Goal: Transaction & Acquisition: Register for event/course

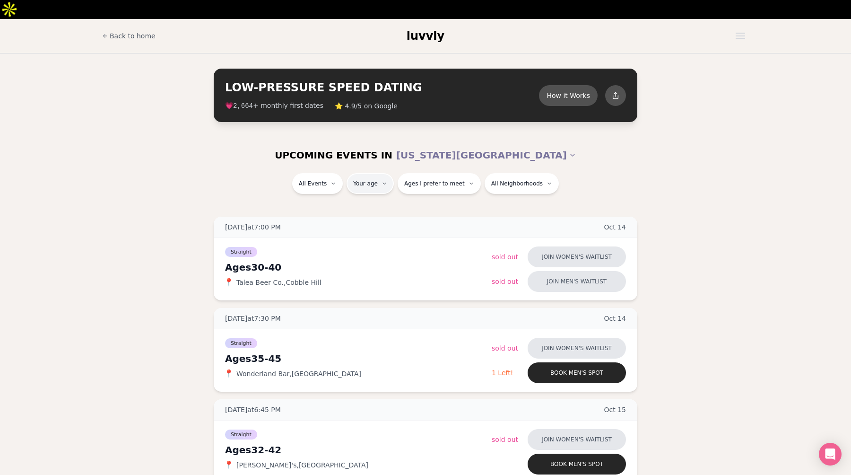
click at [364, 154] on div "UPCOMING EVENTS IN [US_STATE][GEOGRAPHIC_DATA] All Events Your age Ages I prefe…" at bounding box center [425, 171] width 851 height 68
type input "**"
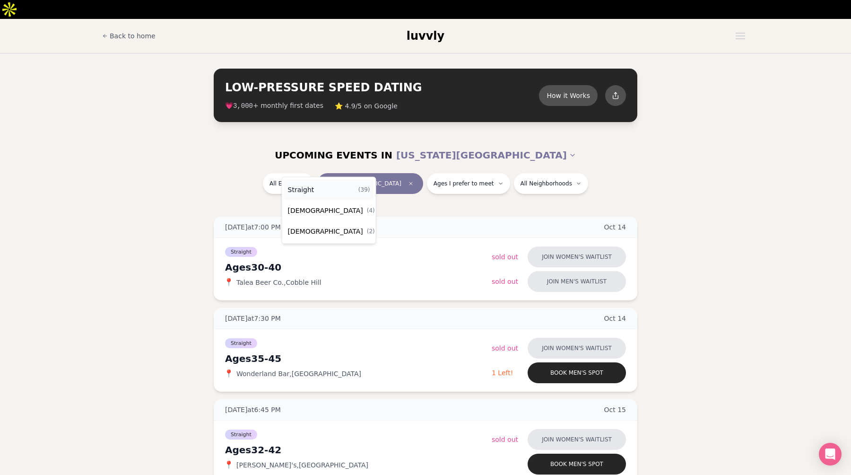
click at [315, 192] on div "Straight ( 39 )" at bounding box center [329, 189] width 90 height 21
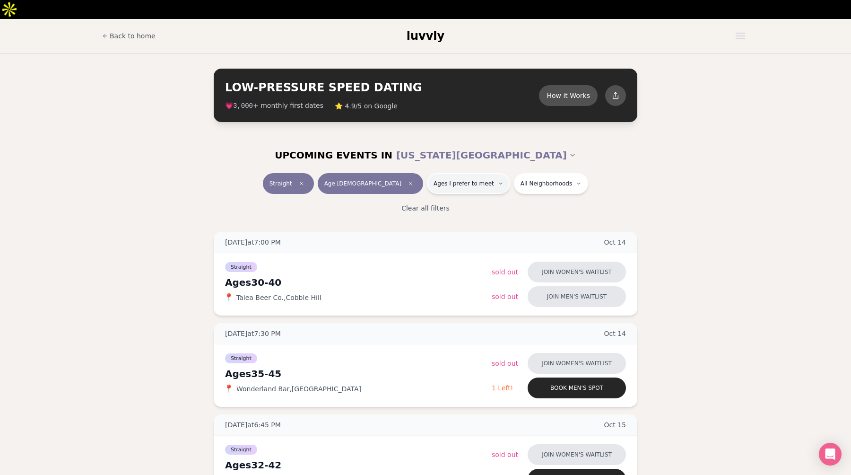
click at [434, 180] on span "Ages I prefer to meet" at bounding box center [464, 184] width 61 height 8
click at [498, 198] on div "Clear all filters" at bounding box center [426, 208] width 530 height 21
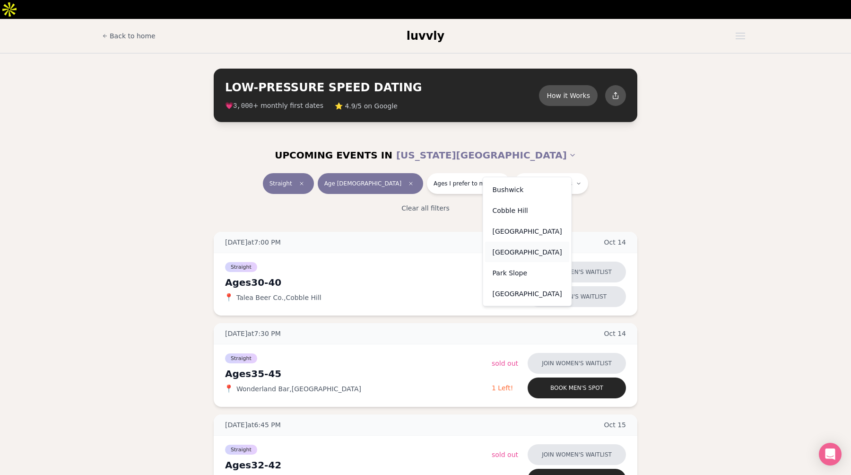
click at [510, 253] on div "[GEOGRAPHIC_DATA]" at bounding box center [527, 252] width 85 height 21
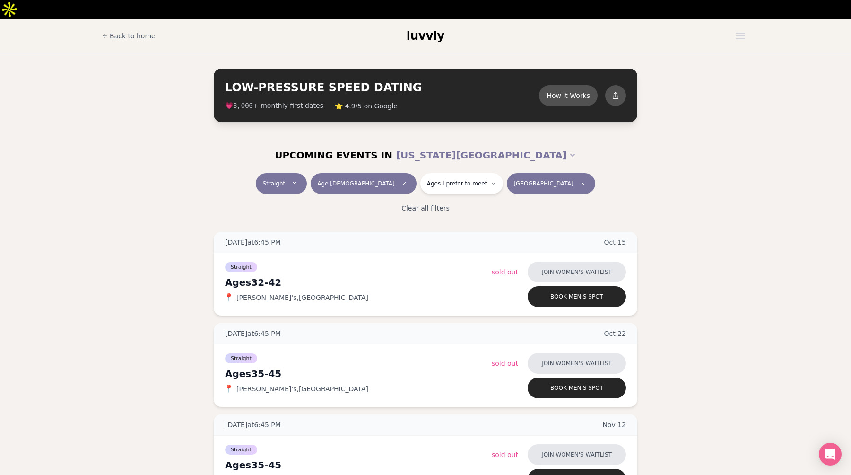
click at [522, 180] on span "[GEOGRAPHIC_DATA]" at bounding box center [543, 184] width 60 height 8
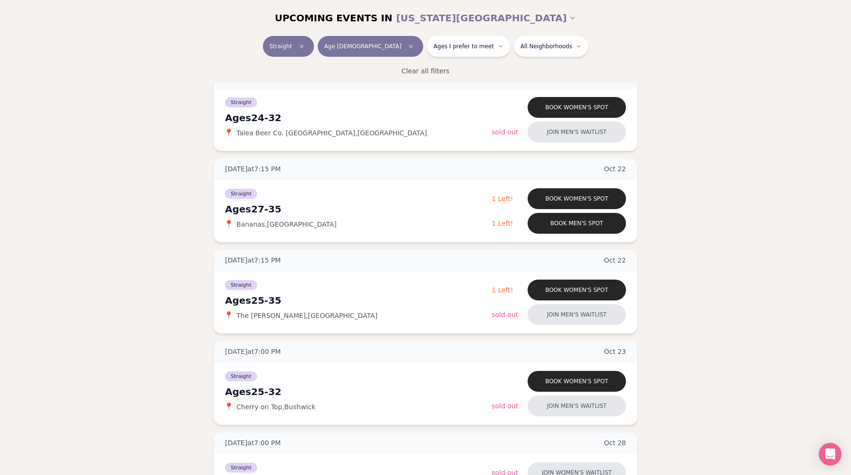
scroll to position [1018, 0]
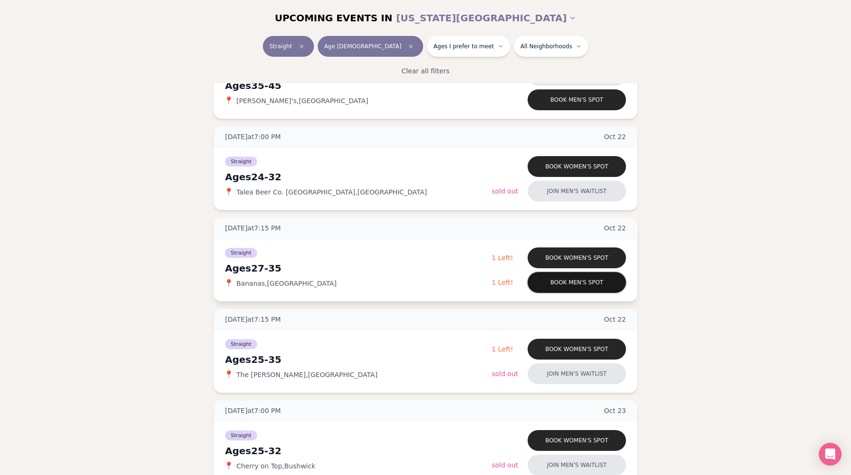
click at [556, 272] on button "Book men's spot" at bounding box center [577, 282] width 98 height 21
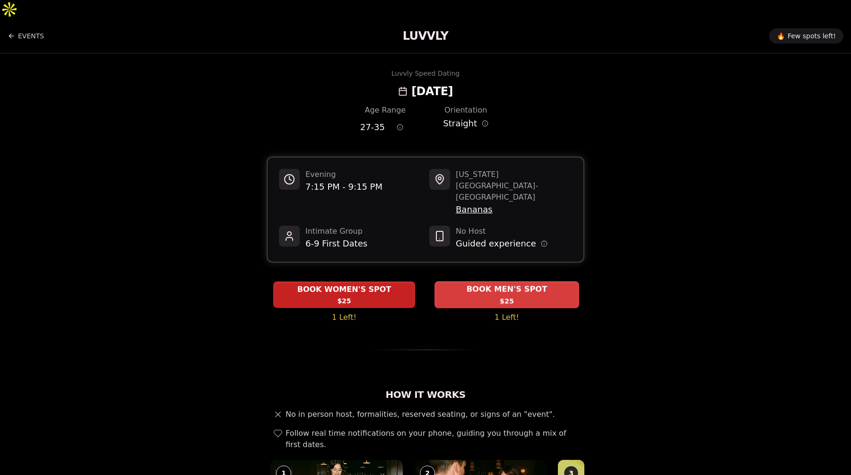
click at [497, 281] on div "BOOK MEN'S SPOT $25" at bounding box center [507, 294] width 145 height 26
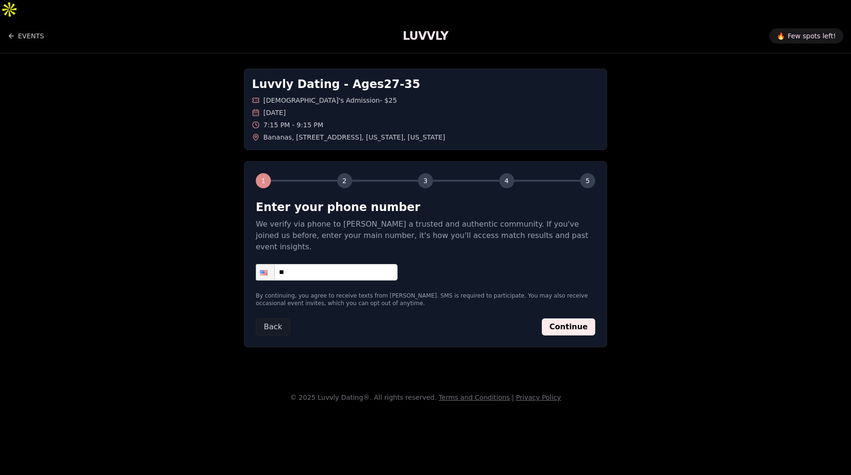
click at [362, 264] on input "**" at bounding box center [327, 272] width 142 height 17
type input "**********"
click at [562, 318] on button "Continue" at bounding box center [568, 326] width 53 height 17
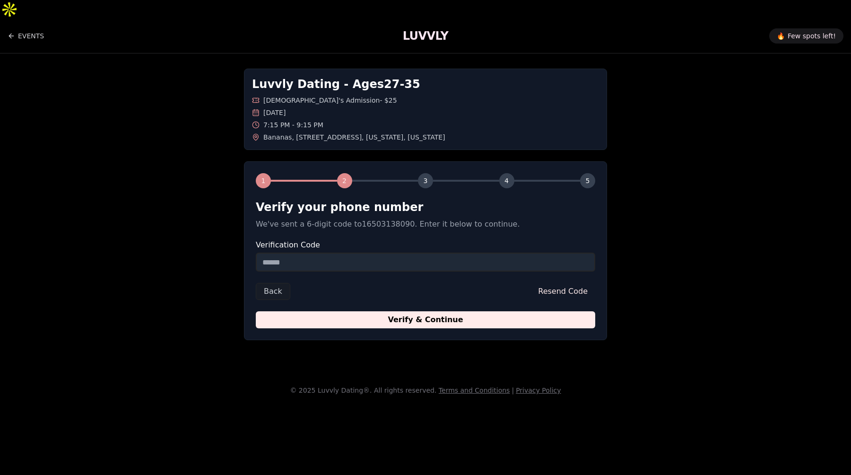
click at [393, 256] on form "Verify your phone number We've sent a 6-digit code to 16503138090 . Enter it be…" at bounding box center [425, 264] width 339 height 129
click at [392, 252] on input "Verification Code" at bounding box center [425, 261] width 339 height 19
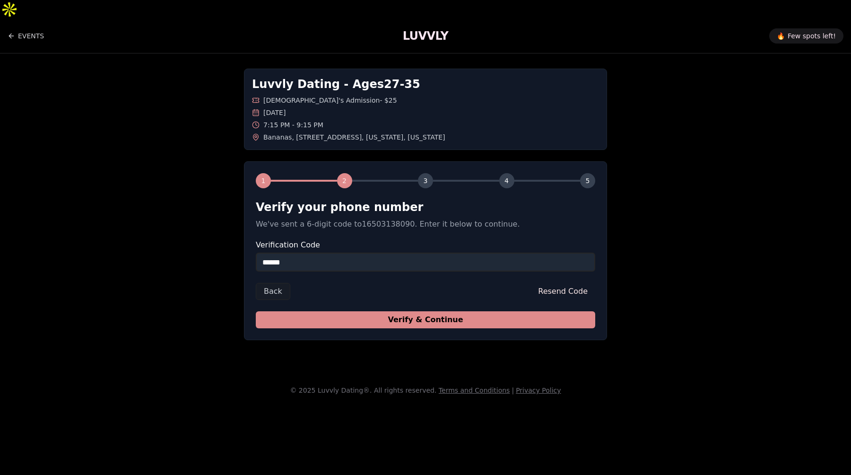
type input "******"
click at [320, 311] on button "Verify & Continue" at bounding box center [425, 319] width 339 height 17
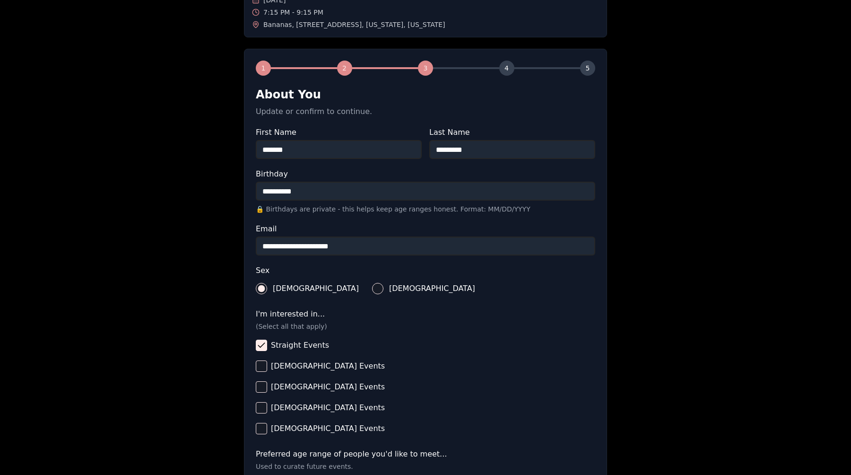
scroll to position [279, 0]
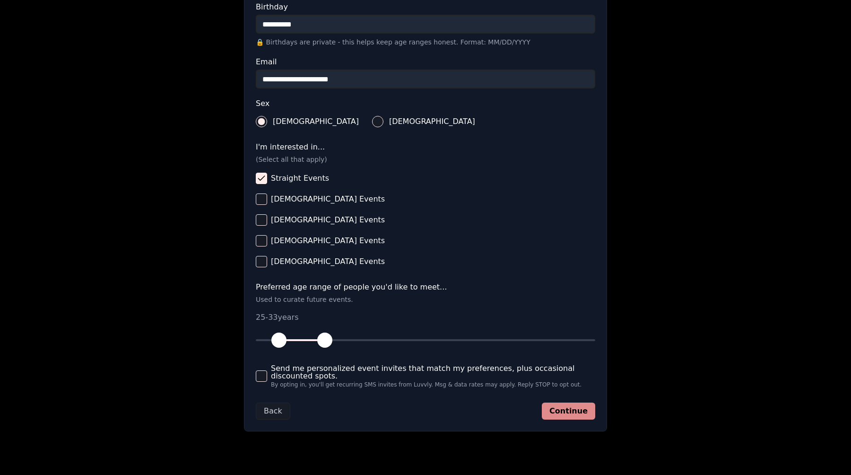
click at [558, 402] on button "Continue" at bounding box center [568, 410] width 53 height 17
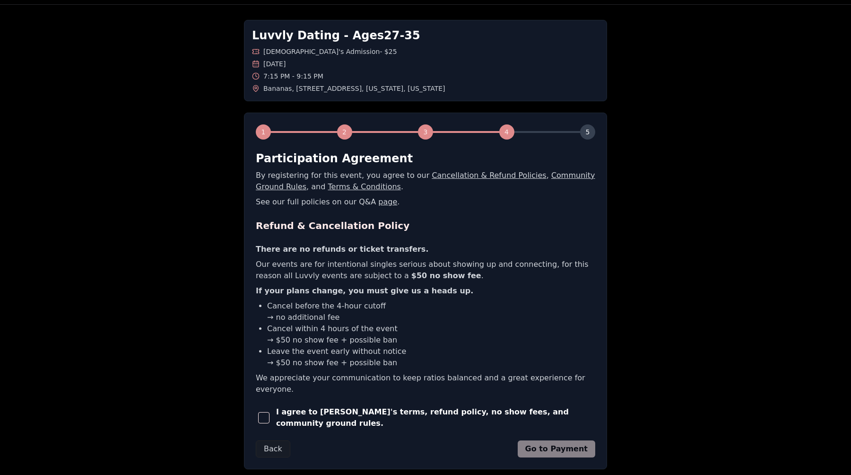
scroll to position [73, 0]
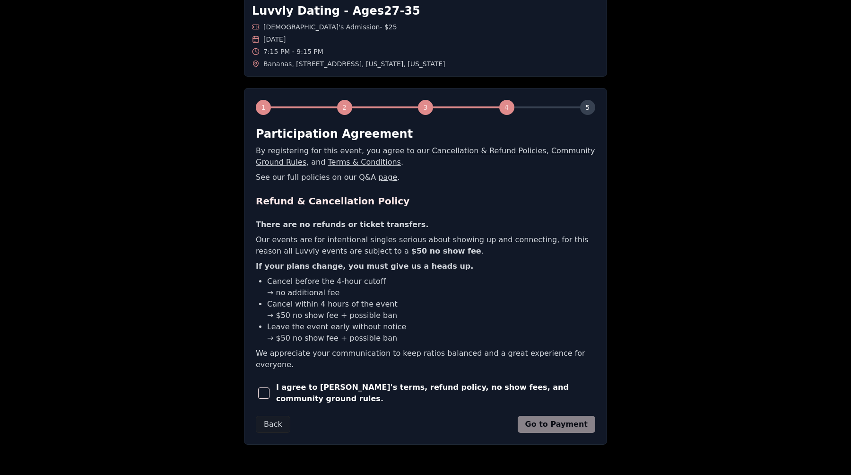
click at [270, 387] on span "button" at bounding box center [263, 392] width 11 height 11
click at [566, 416] on button "Go to Payment" at bounding box center [557, 424] width 78 height 17
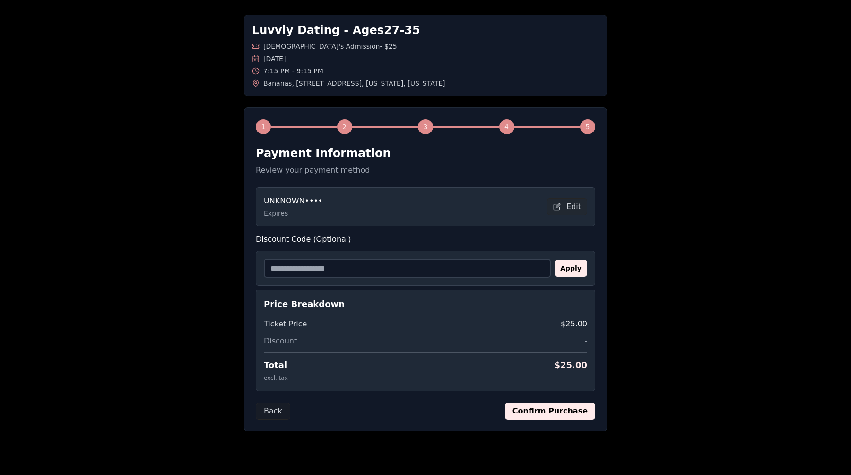
click at [565, 402] on button "Confirm Purchase" at bounding box center [550, 410] width 90 height 17
